Goal: Check status: Check status

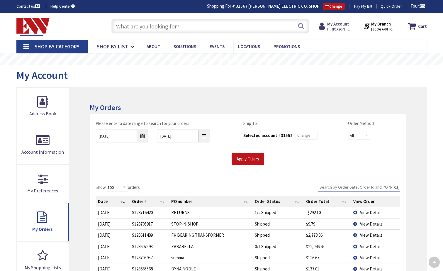
select select "100"
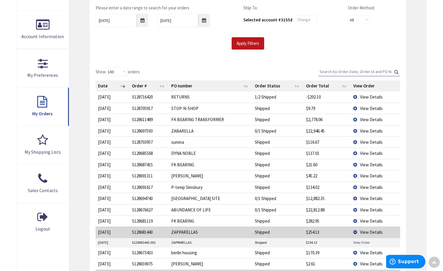
scroll to position [117, 0]
